Goal: Task Accomplishment & Management: Use online tool/utility

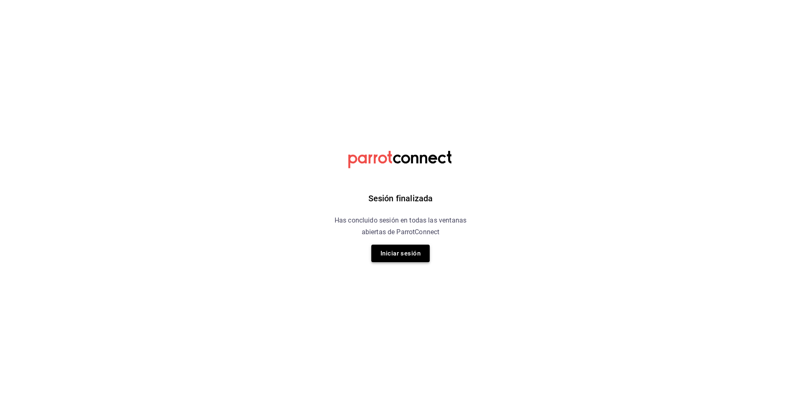
click at [390, 260] on button "Iniciar sesión" at bounding box center [400, 254] width 58 height 18
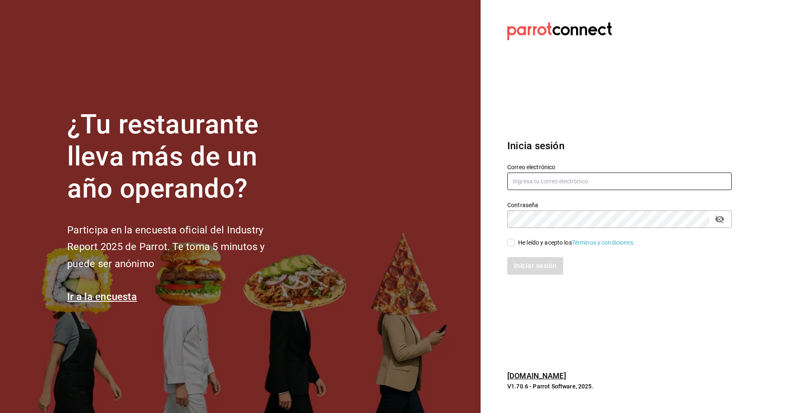
type input "riveratrejoasesoria@gmail.com"
click at [511, 241] on input "He leído y acepto los Términos y condiciones." at bounding box center [511, 243] width 8 height 8
checkbox input "true"
click at [532, 269] on button "Iniciar sesión" at bounding box center [535, 266] width 57 height 18
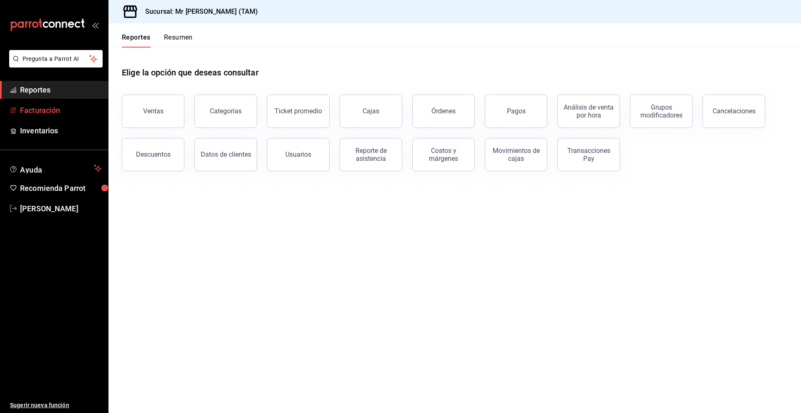
click at [41, 116] on span "Facturación" at bounding box center [60, 110] width 81 height 11
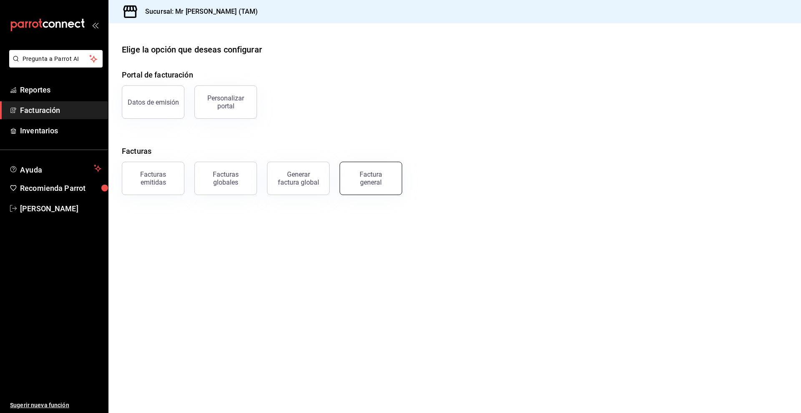
click at [363, 178] on div "Factura general" at bounding box center [371, 179] width 42 height 16
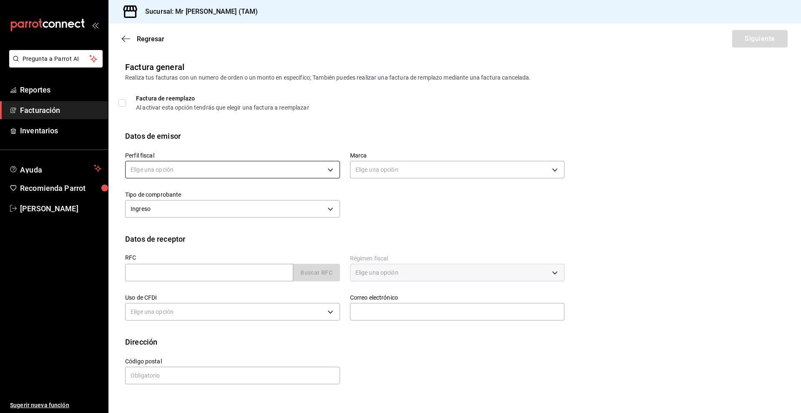
click at [320, 169] on body "Pregunta a Parrot AI Reportes Facturación Inventarios Ayuda Recomienda Parrot […" at bounding box center [400, 206] width 801 height 413
click at [207, 216] on li "[PERSON_NAME] [PERSON_NAME]" at bounding box center [233, 211] width 214 height 15
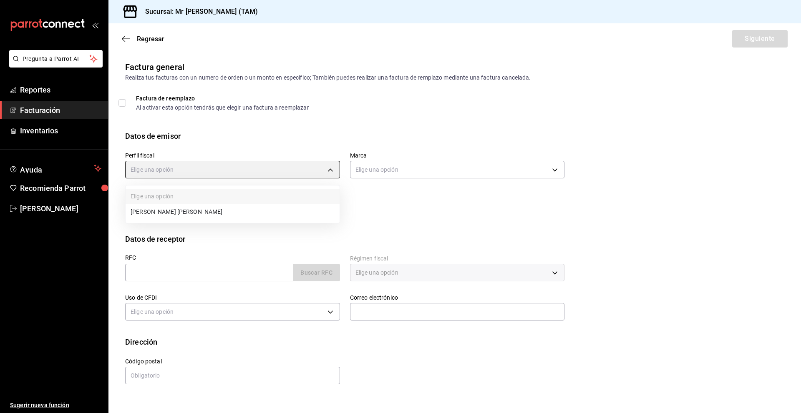
type input "81e23790-b5c9-42c9-a779-7127cee00b47"
type input "7082ddc5-3cea-471a-bd4f-d41619b848f0"
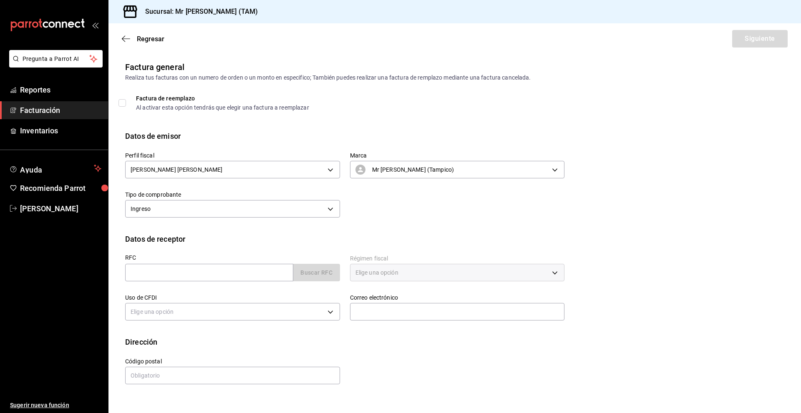
click at [269, 239] on div "Datos de receptor" at bounding box center [454, 239] width 659 height 11
click at [196, 274] on input "text" at bounding box center [209, 273] width 168 height 18
click at [703, 308] on div "RFC Buscar RFC Régimen fiscal Elige una opción Uso de CFDI Elige una opción Cor…" at bounding box center [454, 291] width 659 height 92
click at [249, 266] on input "text" at bounding box center [209, 273] width 168 height 18
paste input "AEGE781229IN7"
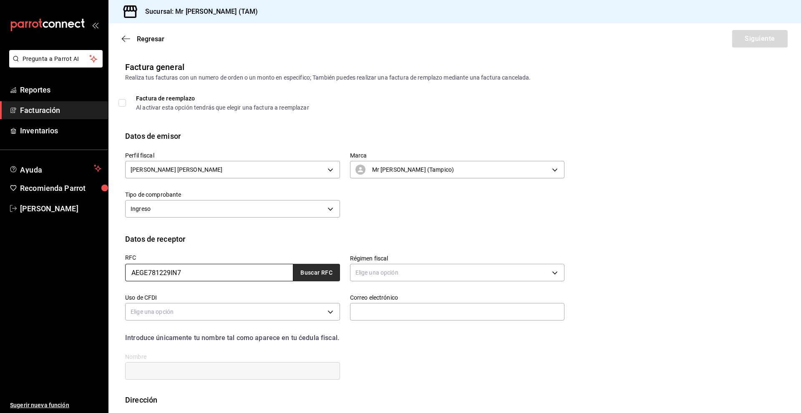
type input "AEGE781229IN7"
click at [327, 276] on button "Buscar RFC" at bounding box center [316, 273] width 47 height 18
click at [432, 272] on body "Pregunta a Parrot AI Reportes Facturación Inventarios Ayuda Recomienda Parrot […" at bounding box center [400, 206] width 801 height 413
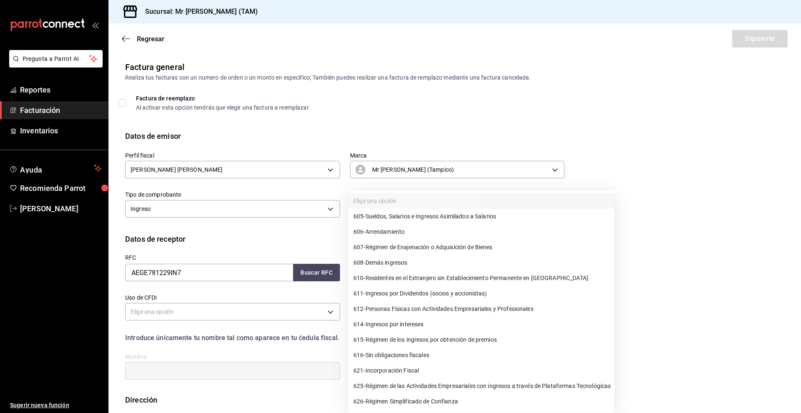
click at [690, 325] on div at bounding box center [400, 206] width 801 height 413
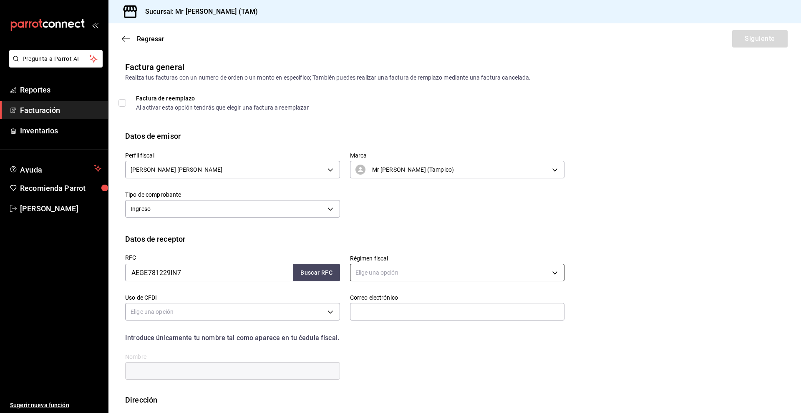
click at [370, 267] on body "Pregunta a Parrot AI Reportes Facturación Inventarios Ayuda Recomienda Parrot […" at bounding box center [400, 206] width 801 height 413
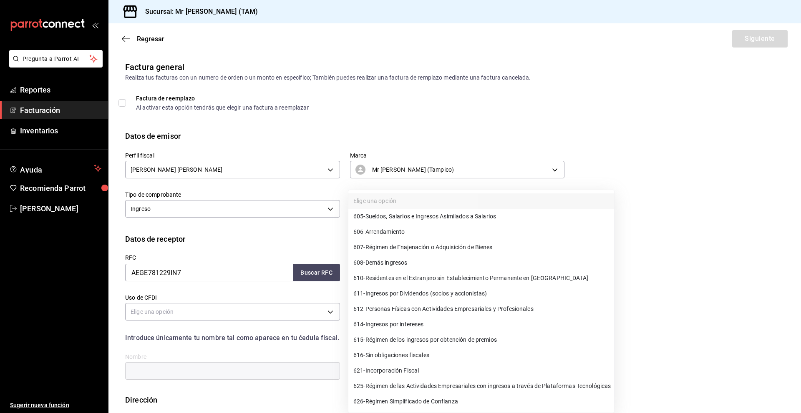
click at [410, 313] on span "612 - Personas Físicas con Actividades Empresariales y Profesionales" at bounding box center [443, 309] width 180 height 9
type input "612"
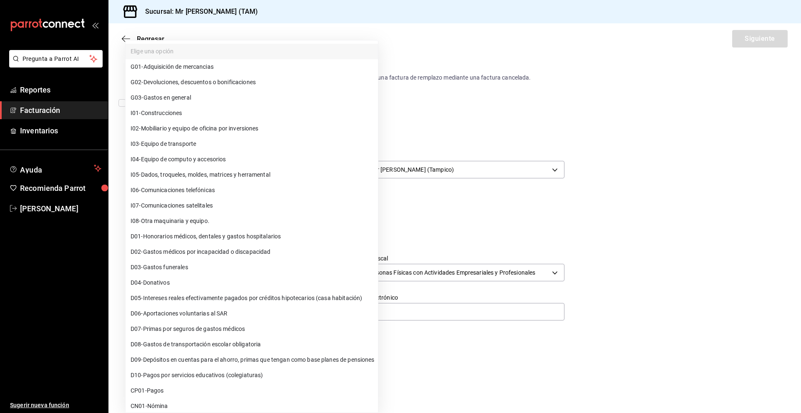
click at [138, 311] on body "Pregunta a Parrot AI Reportes Facturación Inventarios Ayuda Recomienda Parrot […" at bounding box center [400, 206] width 801 height 413
click at [171, 96] on span "G03 - Gastos en general" at bounding box center [161, 97] width 60 height 9
type input "G03"
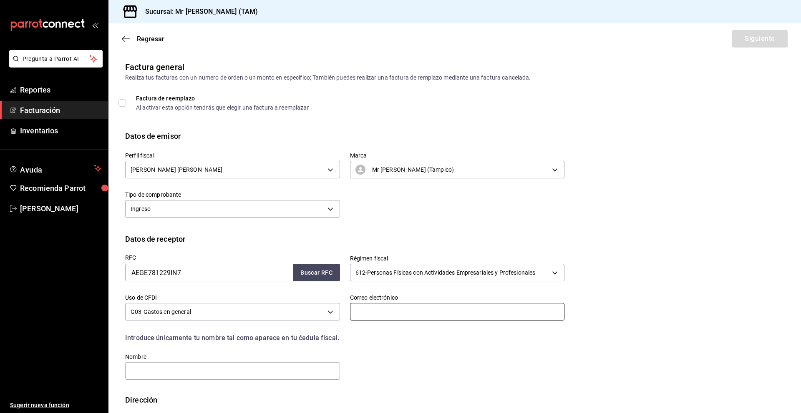
click at [403, 314] on input "text" at bounding box center [457, 312] width 215 height 18
paste input "[EMAIL_ADDRESS][DOMAIN_NAME]"
type input "[EMAIL_ADDRESS][DOMAIN_NAME]"
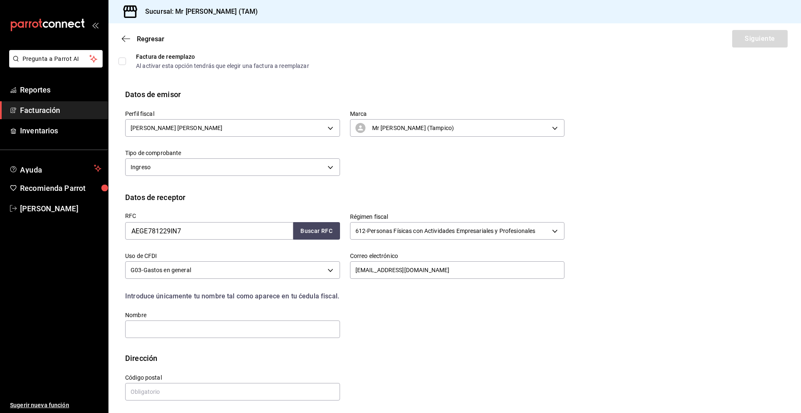
click at [679, 226] on div "RFC AEGE781229IN7 Buscar RFC Régimen fiscal 612 - Personas Físicas con Activida…" at bounding box center [454, 278] width 659 height 150
click at [222, 329] on input "text" at bounding box center [232, 330] width 215 height 18
paste input "ELDALI DEL [PERSON_NAME]"
type input "ELDALI DEL [PERSON_NAME]"
click at [352, 356] on div "Dirección" at bounding box center [454, 358] width 659 height 11
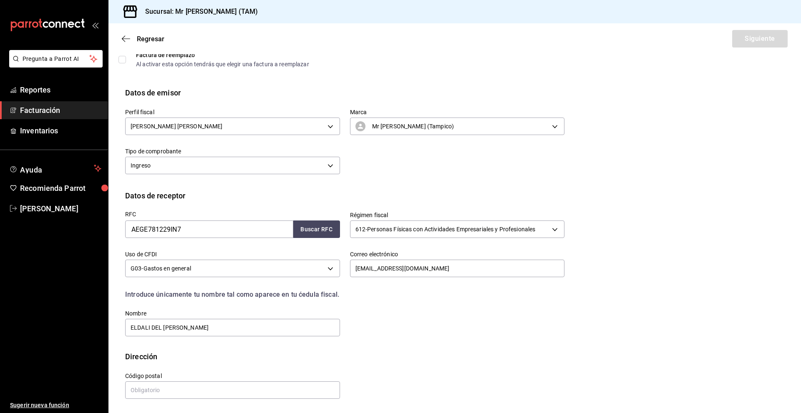
scroll to position [44, 0]
click at [190, 385] on input "text" at bounding box center [232, 390] width 215 height 18
click at [687, 289] on div "RFC AEGE781229IN7 Buscar RFC Régimen fiscal 612 - Personas Físicas con Activida…" at bounding box center [454, 276] width 659 height 150
click at [287, 389] on input "text" at bounding box center [232, 390] width 215 height 18
type input "88786"
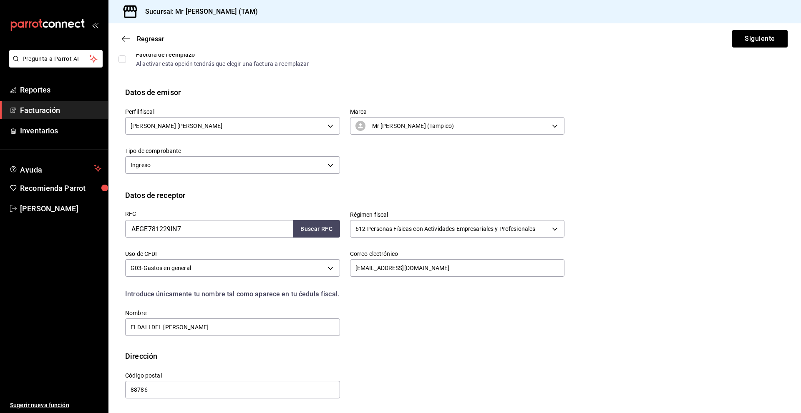
click at [377, 373] on div "Calle # exterior # interior Código postal 88786 Estado ​ Municipio ​ [GEOGRAPHI…" at bounding box center [339, 381] width 449 height 38
click at [431, 337] on div "RFC AEGE781229IN7 Buscar RFC Régimen fiscal 612 - Personas Físicas con Activida…" at bounding box center [339, 269] width 449 height 136
click at [748, 40] on button "Siguiente" at bounding box center [759, 39] width 55 height 18
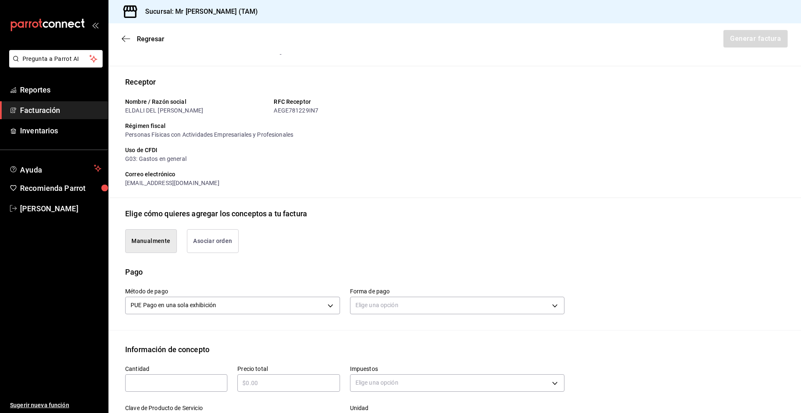
scroll to position [86, 0]
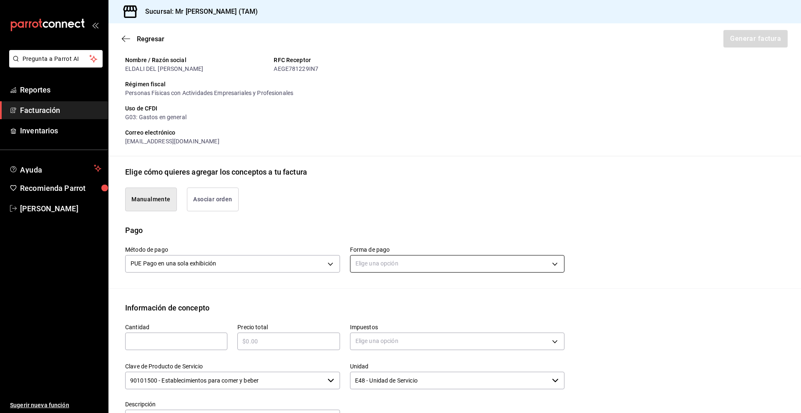
click at [387, 259] on body "Pregunta a Parrot AI Reportes Facturación Inventarios Ayuda Recomienda Parrot […" at bounding box center [400, 206] width 801 height 413
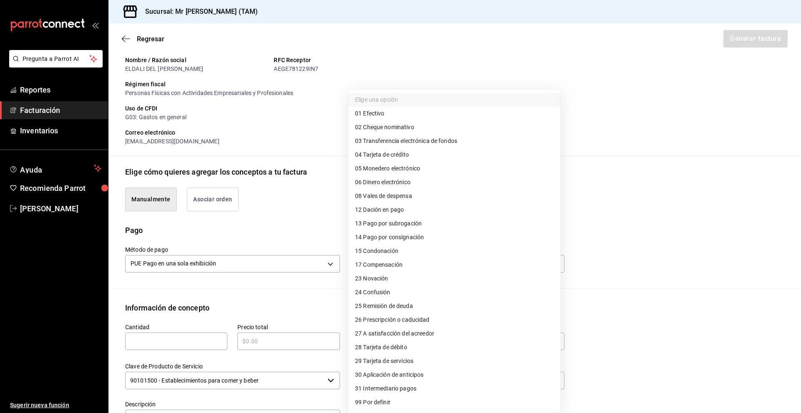
click at [382, 350] on span "28 Tarjeta de débito" at bounding box center [381, 347] width 52 height 9
type input "28"
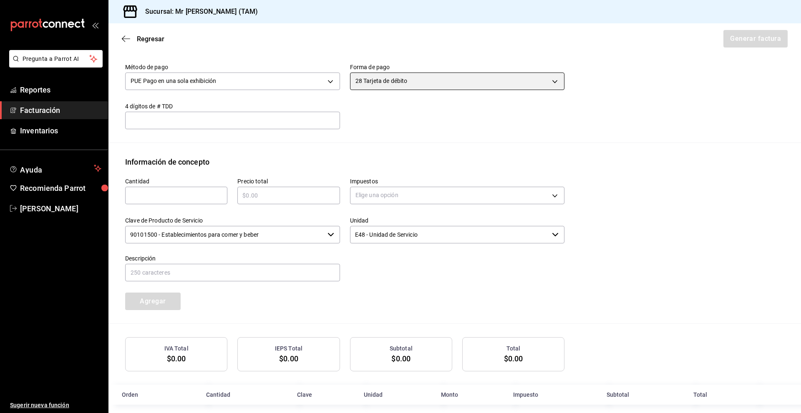
scroll to position [277, 0]
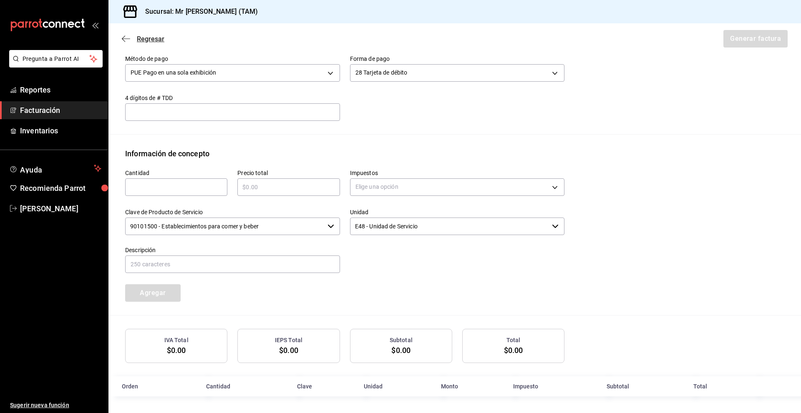
click at [124, 35] on icon "button" at bounding box center [126, 39] width 8 height 8
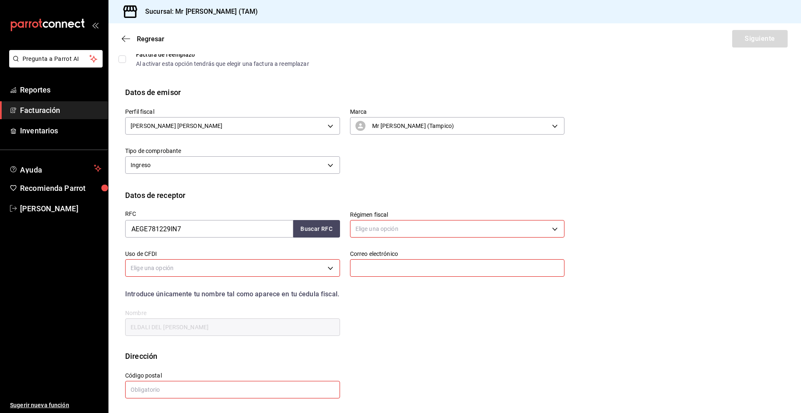
scroll to position [0, 0]
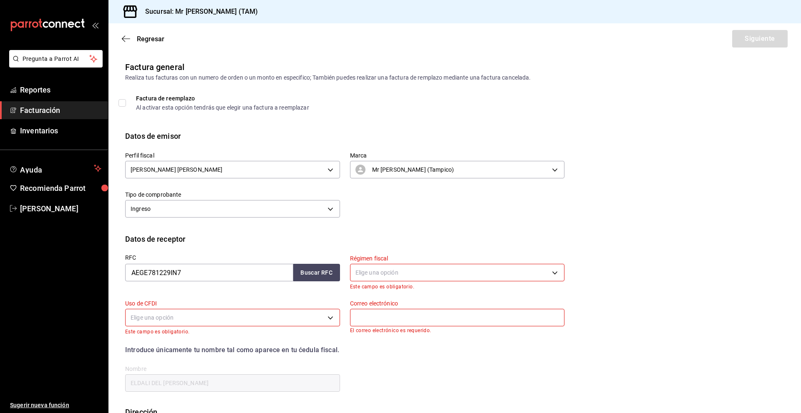
click at [696, 297] on div "RFC AEGE781229IN7 Buscar RFC Régimen fiscal Elige una opción Este campo es obli…" at bounding box center [454, 326] width 659 height 162
drag, startPoint x: 210, startPoint y: 265, endPoint x: 82, endPoint y: 282, distance: 129.2
click at [82, 282] on div "Pregunta a Parrot AI Reportes Facturación Inventarios Ayuda Recomienda Parrot […" at bounding box center [400, 206] width 801 height 413
paste input "SER040226NS6"
type input "SER040226NS6"
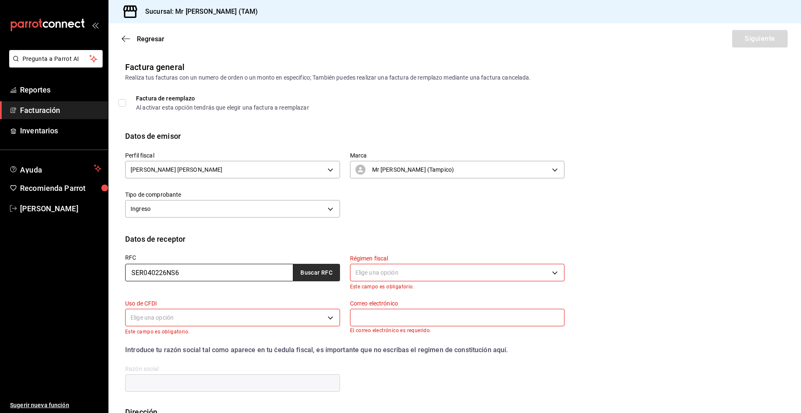
type input "SER040226NS6"
click at [295, 274] on button "Buscar RFC" at bounding box center [316, 273] width 47 height 18
type input "[EMAIL_ADDRESS][PERSON_NAME][DOMAIN_NAME]"
type input "SERMEGA"
type input "11950"
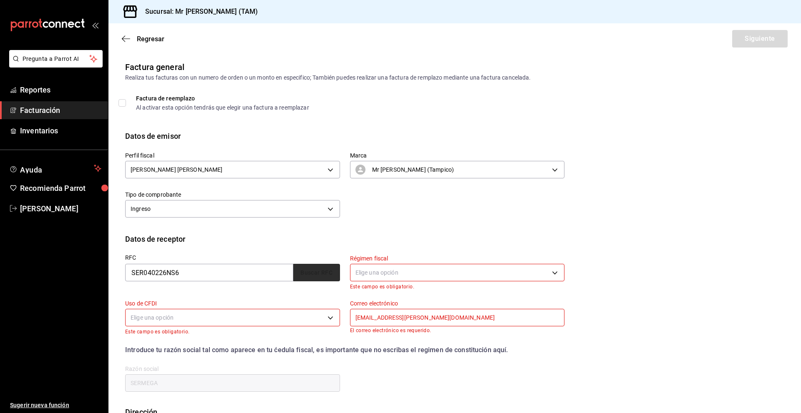
type input "601"
type input "G03"
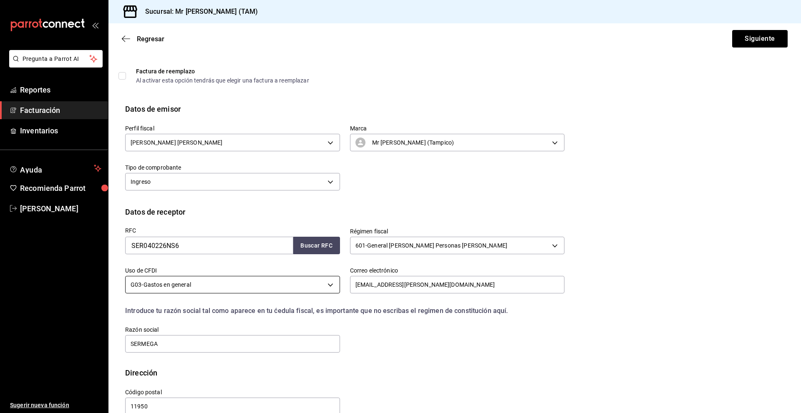
scroll to position [44, 0]
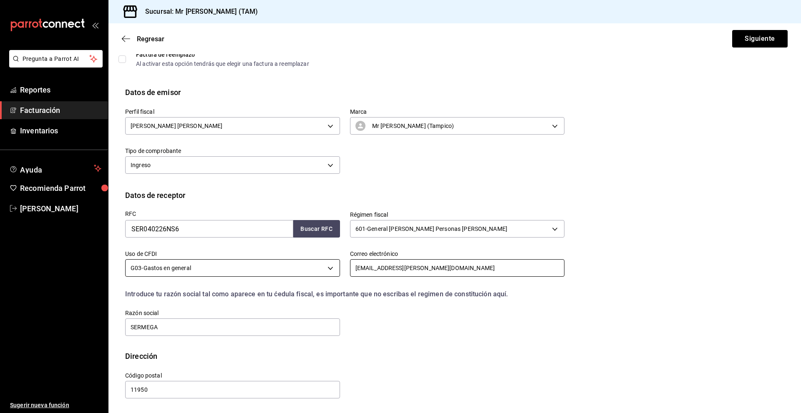
drag, startPoint x: 445, startPoint y: 271, endPoint x: 285, endPoint y: 267, distance: 159.8
click at [285, 267] on div "RFC SER040226NS6 Buscar RFC Régimen fiscal 601 - General [PERSON_NAME] Personas…" at bounding box center [339, 269] width 449 height 136
paste input "capy1979@hot"
type input "[EMAIL_ADDRESS][DOMAIN_NAME]"
click at [483, 381] on div "Calle # exterior # interior Código postal 11950 Estado ​ Municipio ​ [GEOGRAPHI…" at bounding box center [339, 381] width 449 height 38
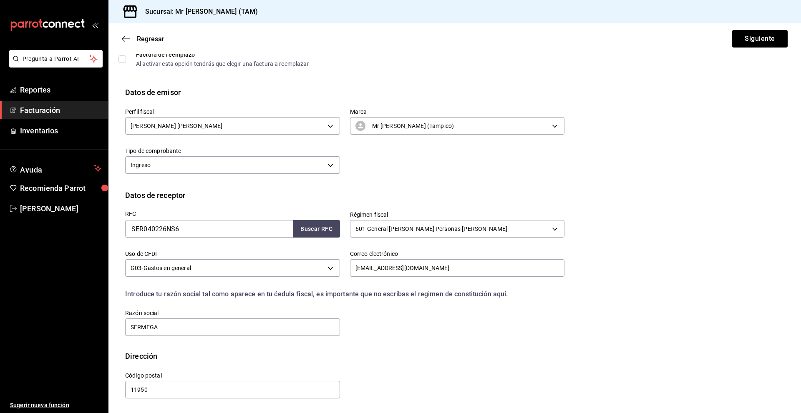
click at [720, 275] on div "RFC SER040226NS6 Buscar RFC Régimen fiscal 601 - General [PERSON_NAME] Personas…" at bounding box center [454, 276] width 659 height 150
click at [754, 44] on button "Siguiente" at bounding box center [759, 39] width 55 height 18
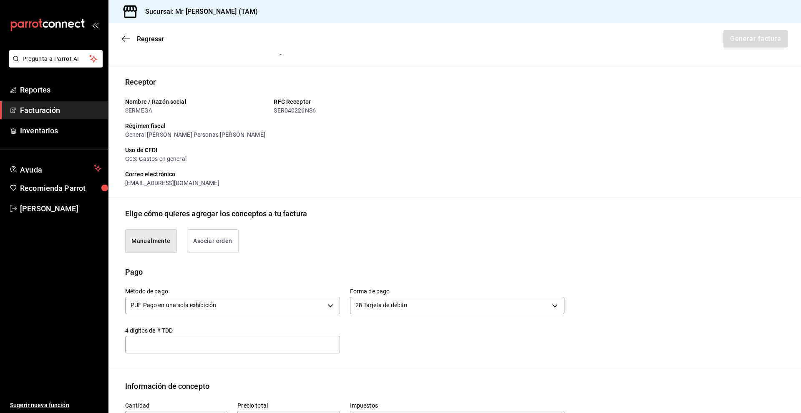
click at [285, 347] on input "text" at bounding box center [232, 345] width 215 height 10
type input "9061"
click at [395, 345] on div "Método de pago PUE Pago en una sola exhibición PUE Forma de pago 28 Tarjeta de …" at bounding box center [339, 316] width 449 height 76
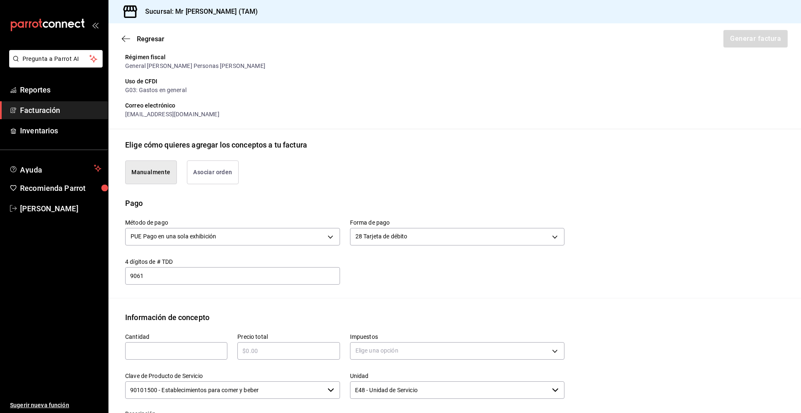
scroll to position [127, 0]
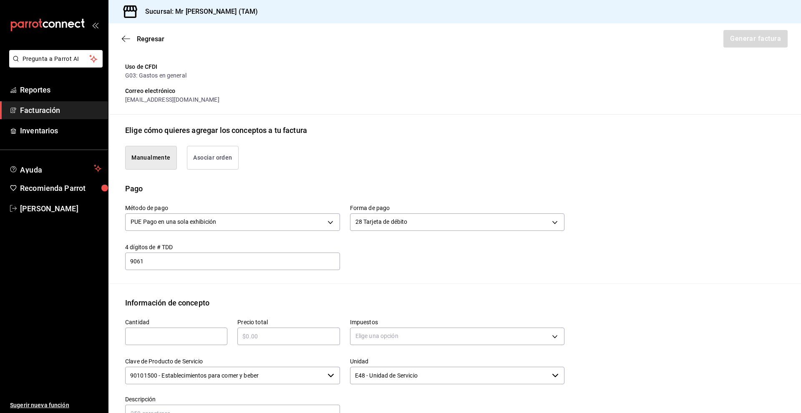
click at [153, 342] on div "​" at bounding box center [176, 337] width 102 height 18
type input "1"
type input "$385"
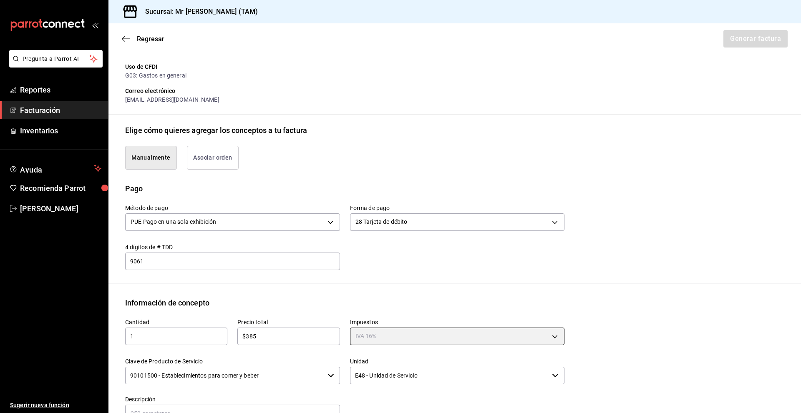
type input "IVA_16"
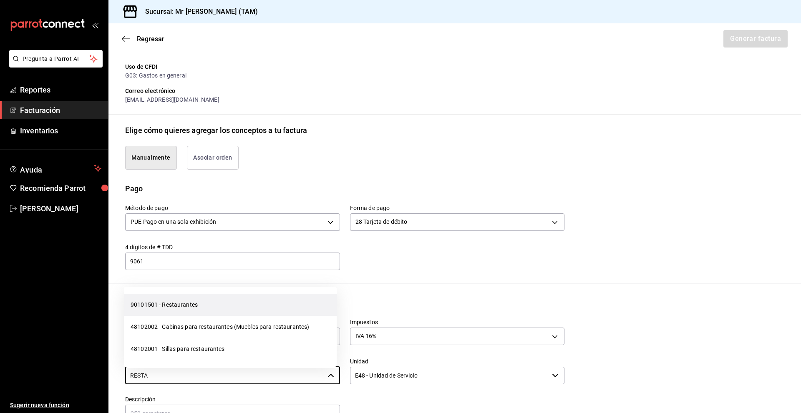
click at [266, 304] on li "90101501 - Restaurantes" at bounding box center [230, 305] width 213 height 22
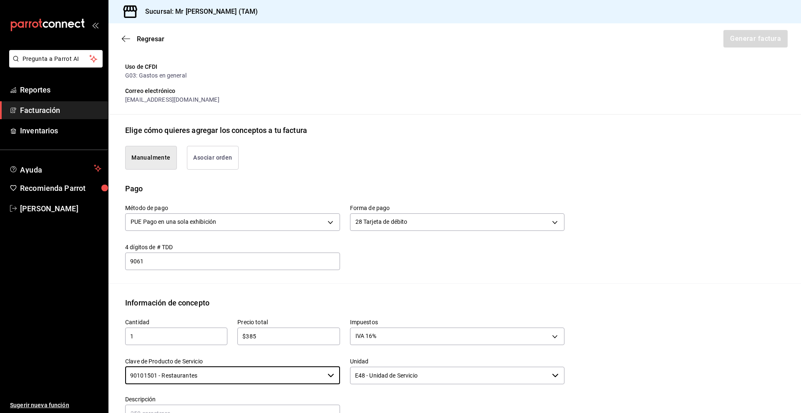
scroll to position [169, 0]
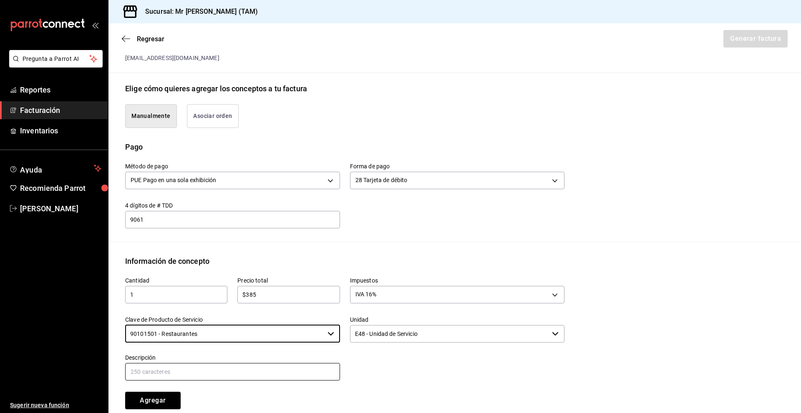
type input "90101501 - Restaurantes"
click at [271, 371] on input "text" at bounding box center [232, 372] width 215 height 18
drag, startPoint x: 228, startPoint y: 373, endPoint x: 181, endPoint y: 371, distance: 46.8
click at [181, 371] on input "CONSUMO DEL DIA [DATE]" at bounding box center [232, 372] width 215 height 18
type input "CONSUMO DEL DIA [DATE]"
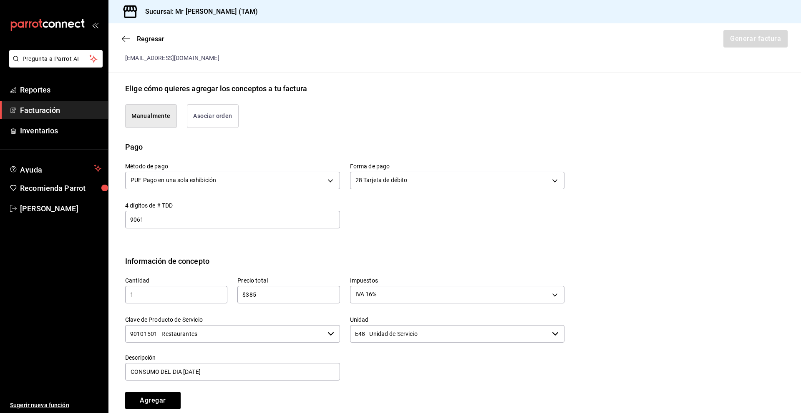
click at [372, 378] on div at bounding box center [452, 363] width 225 height 38
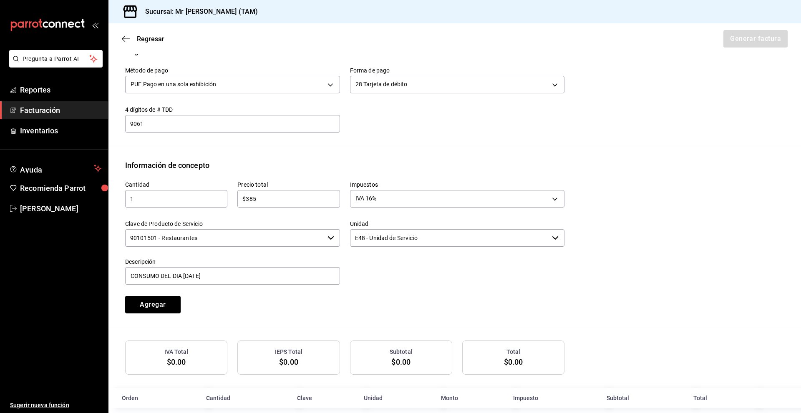
scroll to position [277, 0]
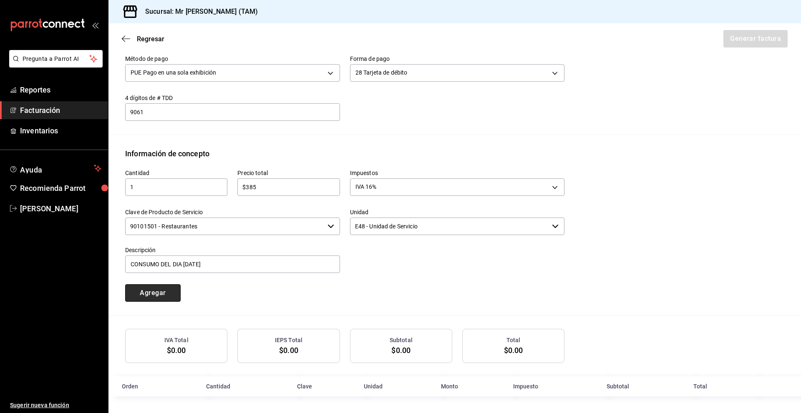
click at [154, 286] on button "Agregar" at bounding box center [152, 293] width 55 height 18
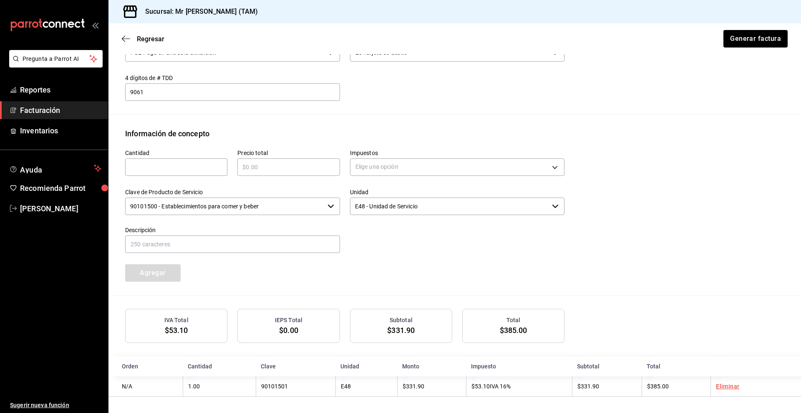
scroll to position [298, 0]
click at [735, 40] on button "Generar factura" at bounding box center [754, 39] width 65 height 18
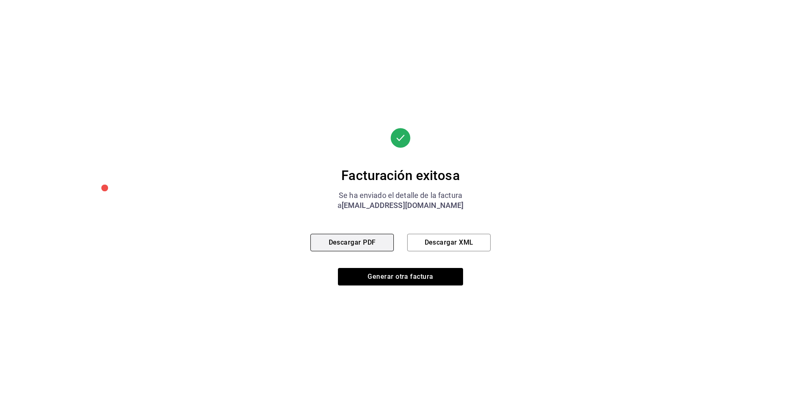
click at [390, 248] on button "Descargar PDF" at bounding box center [351, 243] width 83 height 18
click at [441, 249] on button "Descargar XML" at bounding box center [448, 243] width 83 height 18
click at [391, 243] on button "Descargar PDF" at bounding box center [351, 243] width 83 height 18
